Goal: Obtain resource: Download file/media

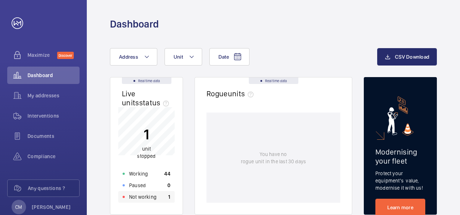
click at [153, 196] on p "Not working" at bounding box center [142, 196] width 27 height 7
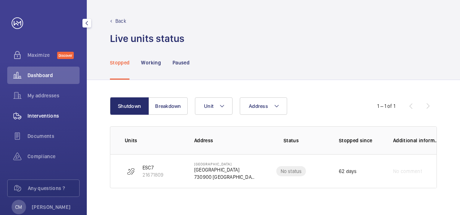
click at [34, 120] on div "Interventions" at bounding box center [43, 115] width 72 height 17
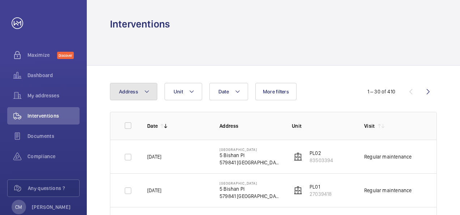
click at [144, 91] on mat-icon at bounding box center [147, 91] width 6 height 9
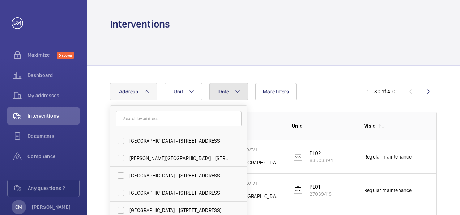
click at [238, 89] on mat-icon at bounding box center [238, 91] width 6 height 9
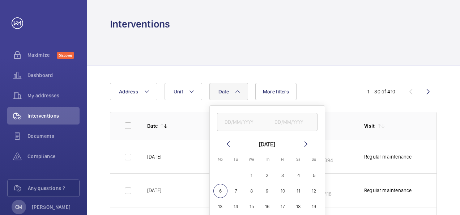
click at [230, 149] on mat-calendar "[DATE] [DATE] Mo [DATE] Tu [DATE] We [DATE] Th [DATE] Fr [DATE] Sa [DATE] [DATE…" at bounding box center [267, 194] width 115 height 109
click at [229, 146] on mat-icon at bounding box center [228, 144] width 9 height 9
click at [222, 174] on span "1" at bounding box center [220, 175] width 14 height 14
type input "[DATE]"
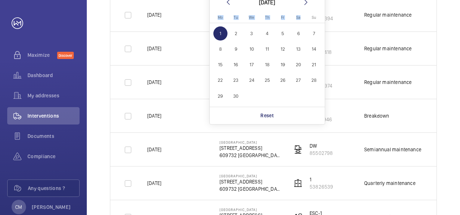
scroll to position [181, 0]
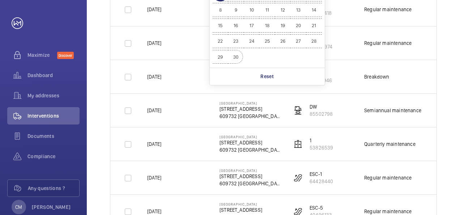
click at [238, 57] on span "30" at bounding box center [236, 57] width 14 height 14
type input "[DATE]"
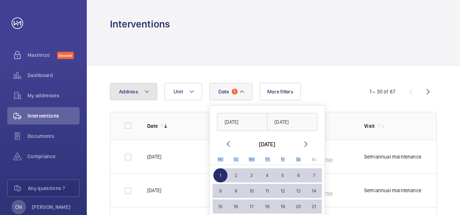
click at [149, 95] on mat-icon at bounding box center [147, 91] width 6 height 9
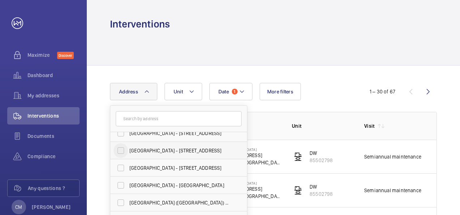
scroll to position [48, 0]
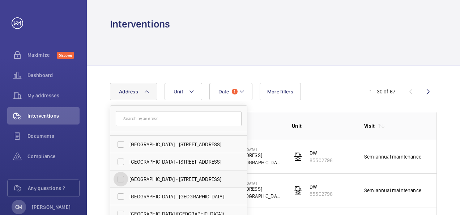
click at [119, 183] on input "[GEOGRAPHIC_DATA] - [STREET_ADDRESS]" at bounding box center [121, 179] width 14 height 14
checkbox input "true"
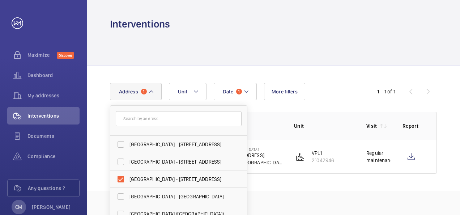
click at [330, 93] on div "Date 1 Address [GEOGRAPHIC_DATA] - [STREET_ADDRESS] [PERSON_NAME][GEOGRAPHIC_DA…" at bounding box center [230, 91] width 240 height 17
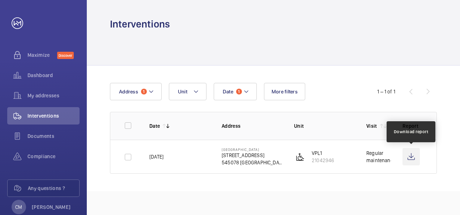
click at [410, 157] on wm-front-icon-button at bounding box center [410, 156] width 17 height 17
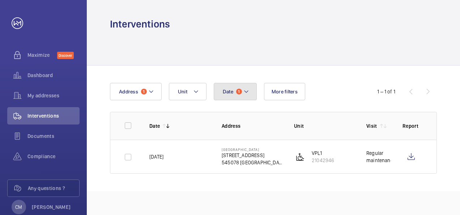
click at [247, 89] on mat-icon at bounding box center [246, 91] width 6 height 9
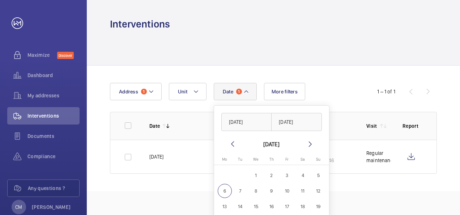
click at [251, 171] on span "1" at bounding box center [256, 175] width 14 height 14
type input "[DATE]"
click at [226, 195] on span "6" at bounding box center [225, 191] width 14 height 14
type input "[DATE]"
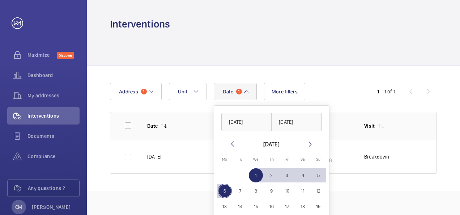
click at [241, 192] on span "7" at bounding box center [240, 191] width 14 height 14
type input "[DATE]"
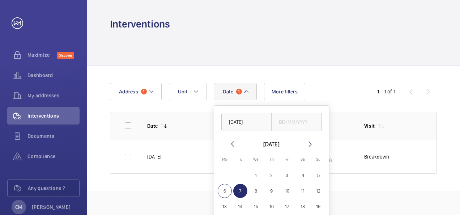
click at [314, 175] on span "5" at bounding box center [318, 175] width 14 height 14
click at [250, 174] on span "1" at bounding box center [256, 175] width 14 height 14
type input "[DATE]"
click at [322, 179] on span "5" at bounding box center [318, 175] width 14 height 14
type input "[DATE]"
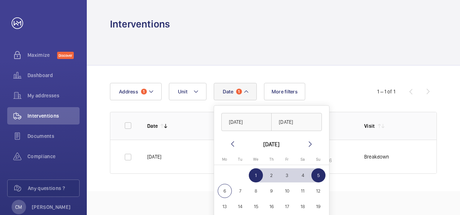
click at [189, 161] on td "[DATE]" at bounding box center [172, 157] width 72 height 34
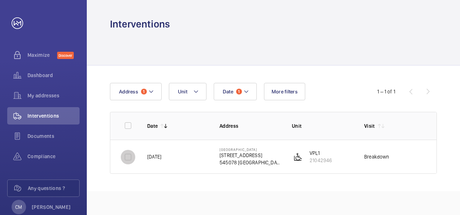
click at [127, 159] on input "checkbox" at bounding box center [128, 157] width 14 height 14
checkbox input "true"
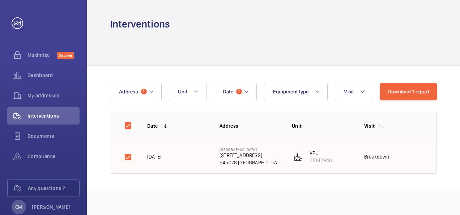
click at [206, 142] on td "[DATE]" at bounding box center [172, 157] width 72 height 34
click at [128, 124] on input "checkbox" at bounding box center [128, 125] width 14 height 14
checkbox input "false"
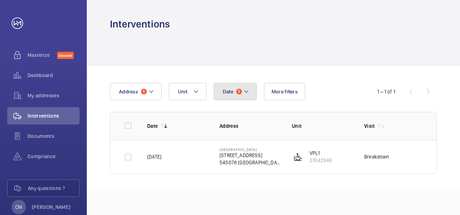
click at [237, 94] on button "Date 1" at bounding box center [235, 91] width 43 height 17
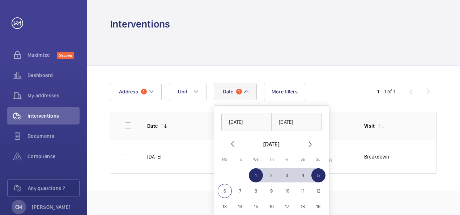
click at [231, 146] on mat-icon at bounding box center [232, 144] width 9 height 9
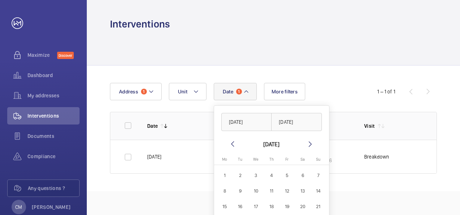
click at [231, 146] on mat-icon at bounding box center [232, 144] width 9 height 9
click at [284, 171] on span "1" at bounding box center [287, 175] width 14 height 14
type input "[DATE]"
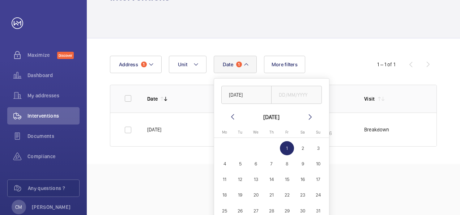
scroll to position [51, 0]
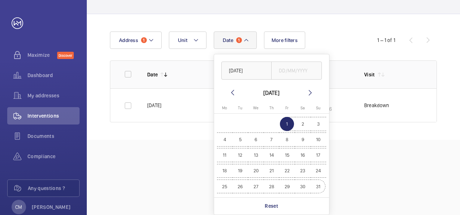
click at [316, 186] on span "31" at bounding box center [318, 186] width 14 height 14
type input "[DATE]"
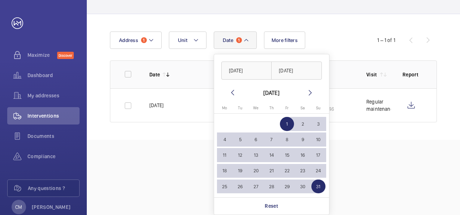
click at [175, 100] on td "[DATE]" at bounding box center [174, 105] width 72 height 34
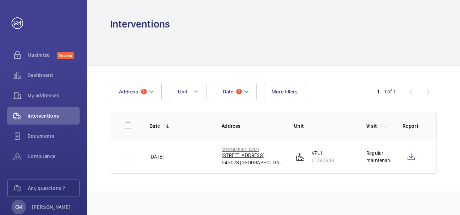
click at [266, 160] on p "545078 [GEOGRAPHIC_DATA]" at bounding box center [252, 162] width 61 height 7
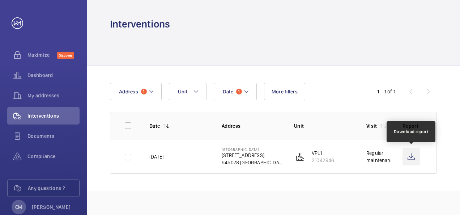
click at [413, 152] on wm-front-icon-button at bounding box center [410, 156] width 17 height 17
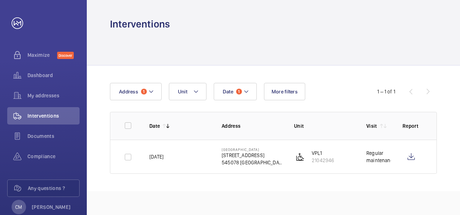
click at [240, 81] on div "Date 1 Address 1 Unit More filters 1 – 1 of 1 Date Address Unit Visit Report [D…" at bounding box center [273, 127] width 373 height 125
click at [244, 87] on mat-icon at bounding box center [246, 91] width 6 height 9
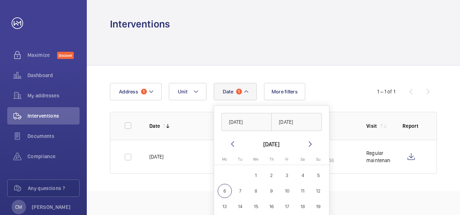
click at [231, 141] on mat-icon at bounding box center [232, 144] width 9 height 9
click at [240, 174] on span "1" at bounding box center [240, 175] width 14 height 14
type input "[DATE]"
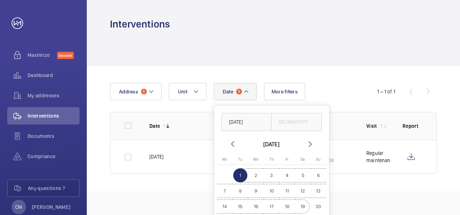
scroll to position [51, 0]
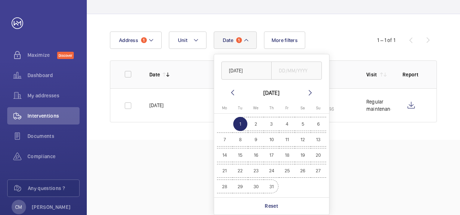
click at [270, 185] on span "31" at bounding box center [271, 186] width 14 height 14
type input "[DATE]"
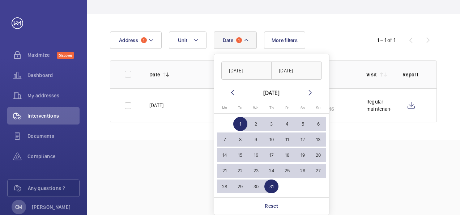
click at [414, 128] on div "Date 1 [DATE] [DATE] [DATE] [DATE] Mo [DATE] Tu [DATE] We [DATE] Th [DATE] Fr […" at bounding box center [273, 76] width 373 height 125
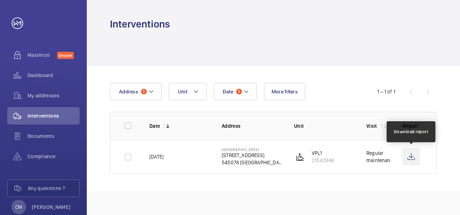
click at [411, 162] on wm-front-icon-button at bounding box center [410, 156] width 17 height 17
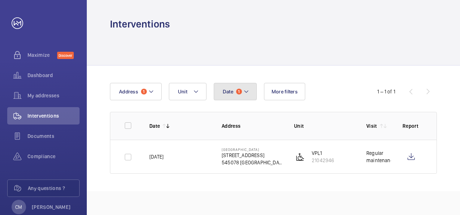
click at [241, 94] on button "Date 1" at bounding box center [235, 91] width 43 height 17
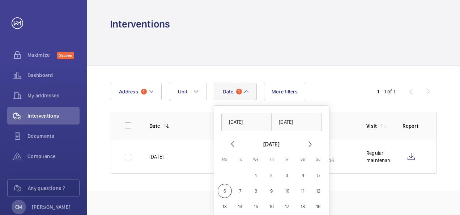
click at [230, 142] on mat-icon at bounding box center [232, 144] width 9 height 9
click at [226, 140] on mat-calendar "[DATE] [DATE] Mo [DATE] Tu [DATE] We [DATE] Th [DATE] Fr [DATE] Sa [DATE] [DATE…" at bounding box center [271, 194] width 115 height 109
click at [231, 142] on mat-icon at bounding box center [232, 144] width 9 height 9
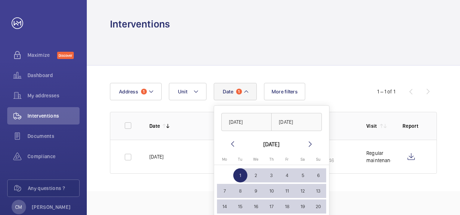
click at [231, 142] on mat-icon at bounding box center [232, 144] width 9 height 9
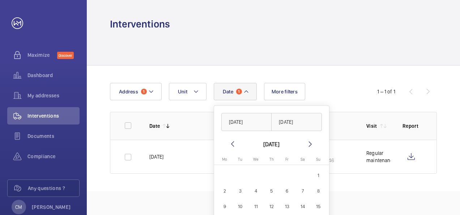
click at [317, 173] on span "1" at bounding box center [318, 175] width 14 height 14
type input "[DATE]"
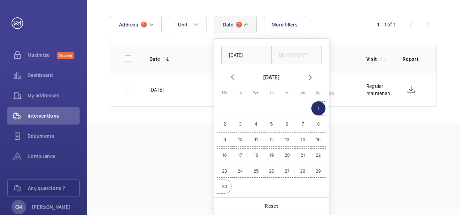
click at [221, 189] on span "30" at bounding box center [225, 186] width 14 height 14
type input "[DATE]"
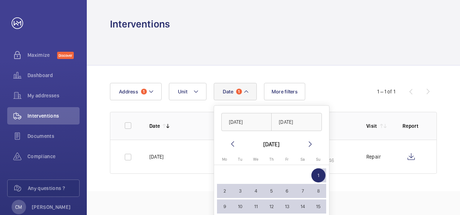
click at [407, 200] on div "Interventions Date 1 [DATE] [DATE] [DATE] [DATE] Mo [DATE] Tu [DATE] We [DATE] …" at bounding box center [273, 107] width 373 height 215
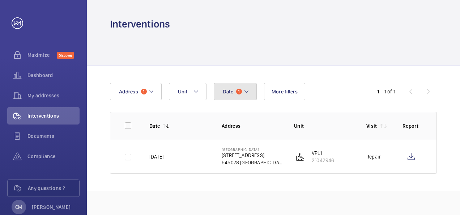
click at [239, 92] on span "1" at bounding box center [239, 92] width 6 height 6
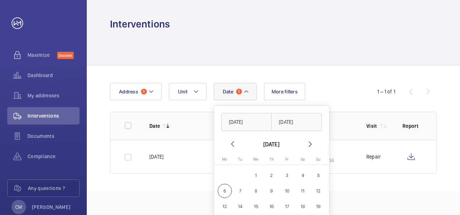
click at [233, 145] on mat-icon at bounding box center [232, 144] width 9 height 9
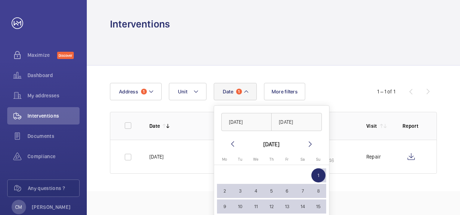
click at [233, 145] on mat-icon at bounding box center [232, 144] width 9 height 9
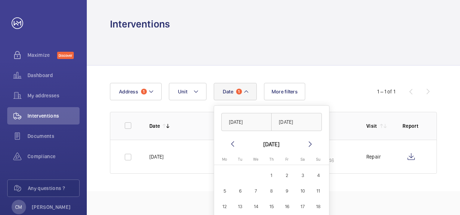
click at [233, 145] on mat-icon at bounding box center [232, 144] width 9 height 9
click at [235, 170] on span "1" at bounding box center [240, 175] width 14 height 14
type input "[DATE]"
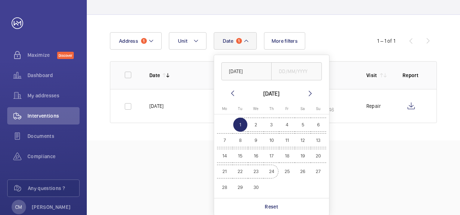
scroll to position [51, 0]
click at [252, 185] on span "30" at bounding box center [256, 186] width 14 height 14
type input "[DATE]"
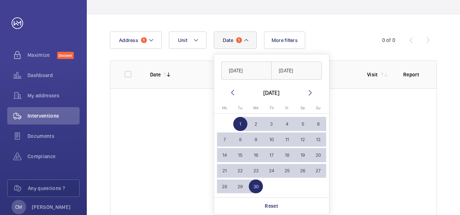
click at [375, 172] on wm-front-table-empty-state "No visit has yet been done." at bounding box center [273, 156] width 326 height 137
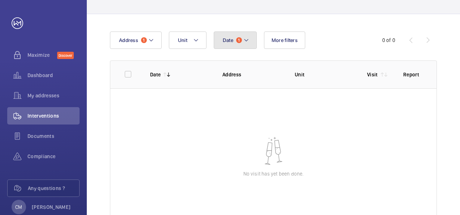
click at [241, 40] on span "1" at bounding box center [239, 40] width 6 height 6
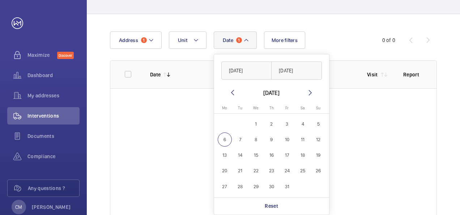
click at [236, 96] on mat-icon at bounding box center [232, 92] width 9 height 9
click at [235, 96] on mat-icon at bounding box center [232, 92] width 9 height 9
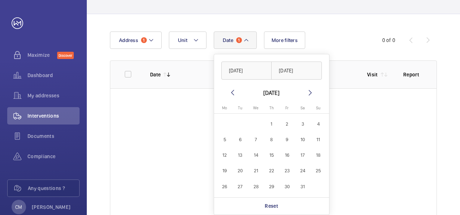
click at [235, 96] on mat-icon at bounding box center [232, 92] width 9 height 9
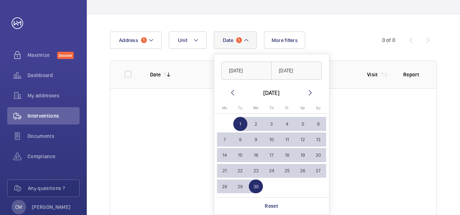
click at [309, 91] on mat-icon at bounding box center [310, 92] width 9 height 9
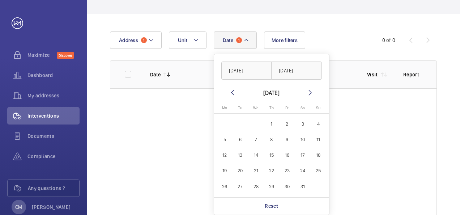
click at [266, 121] on span "1" at bounding box center [271, 124] width 14 height 14
type input "[DATE]"
click at [302, 189] on span "31" at bounding box center [303, 186] width 14 height 14
type input "[DATE]"
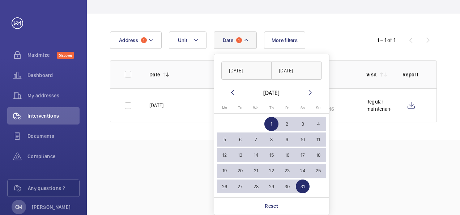
click at [367, 158] on div "Interventions Date 1 [DATE] [DATE] [DATE] [DATE] Mo [DATE] Tu [DATE] We [DATE] …" at bounding box center [273, 107] width 373 height 215
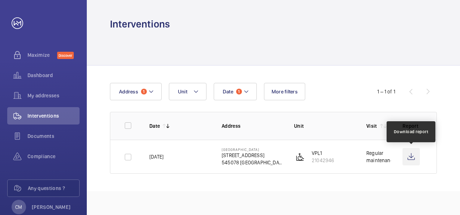
click at [409, 156] on wm-front-icon-button at bounding box center [410, 156] width 17 height 17
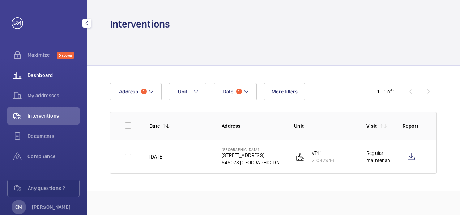
click at [49, 75] on span "Dashboard" at bounding box center [53, 75] width 52 height 7
